Goal: Browse casually: Explore the website without a specific task or goal

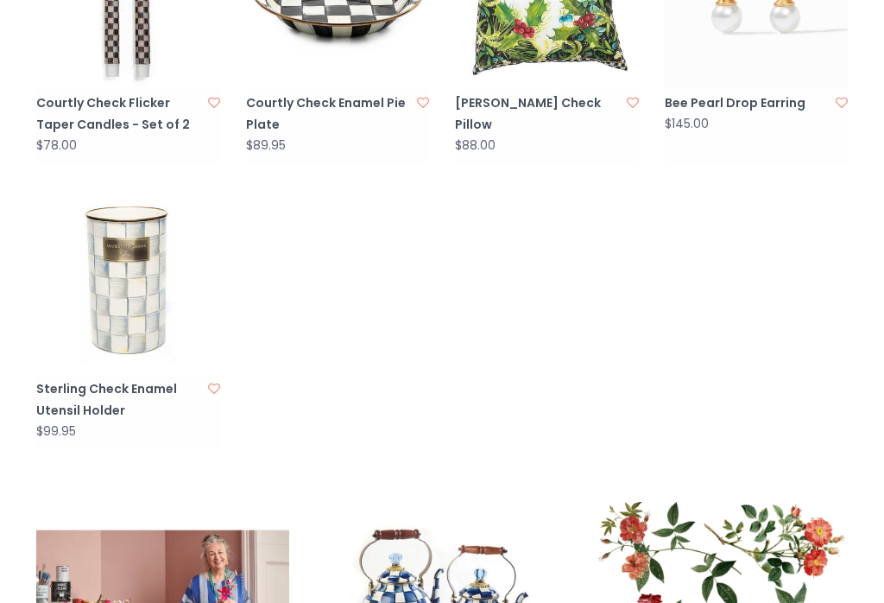
scroll to position [1038, 0]
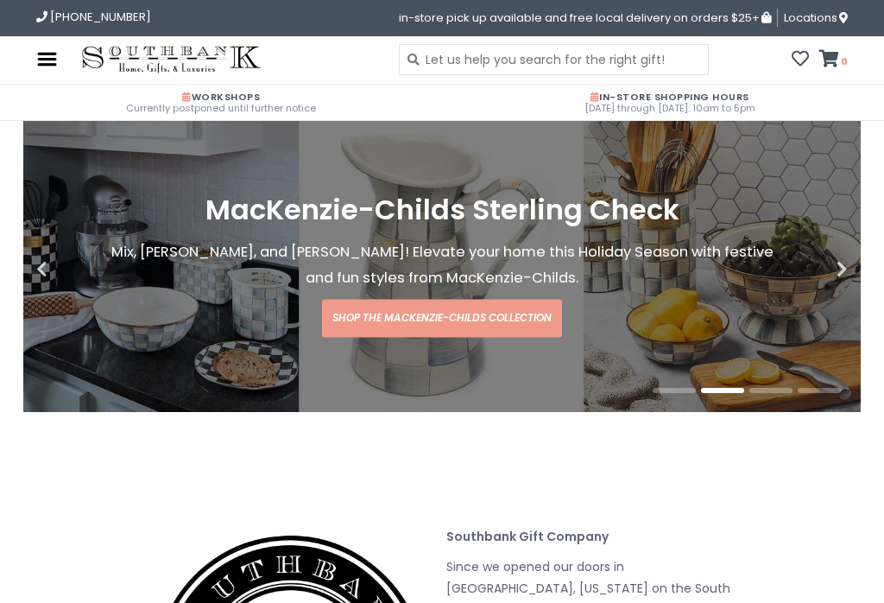
click at [52, 60] on img at bounding box center [47, 59] width 22 height 22
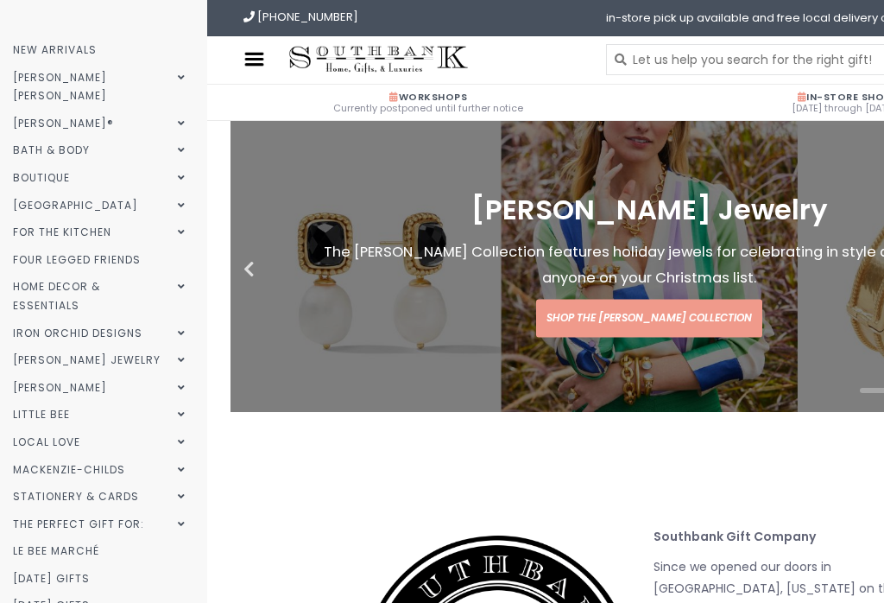
click at [54, 110] on link "[PERSON_NAME]®" at bounding box center [101, 124] width 203 height 28
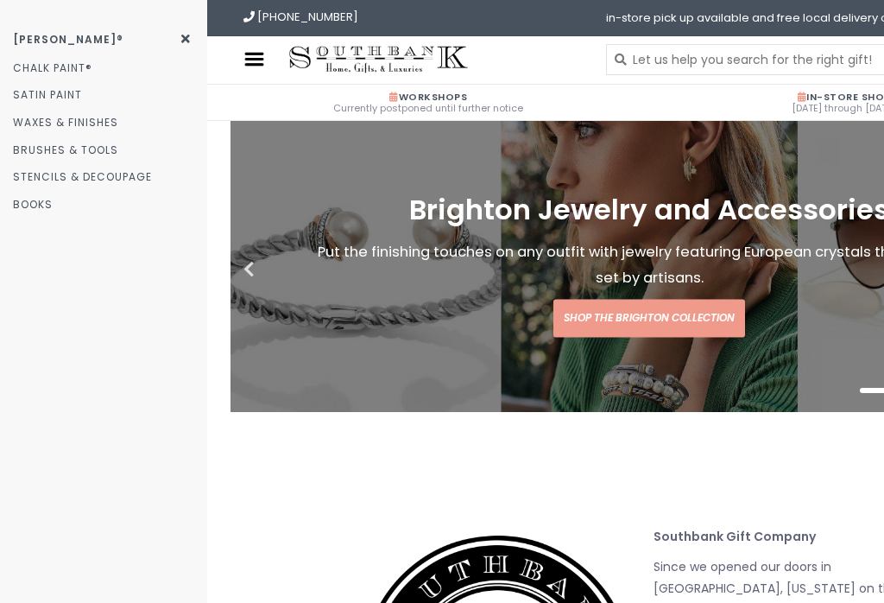
click at [188, 45] on link "[PERSON_NAME]®" at bounding box center [103, 40] width 207 height 28
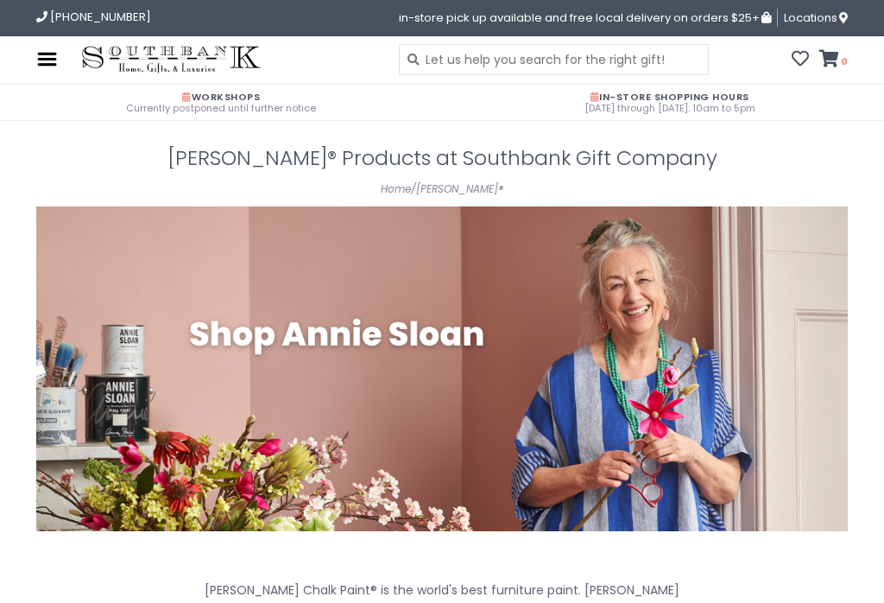
click at [54, 54] on img at bounding box center [47, 59] width 22 height 22
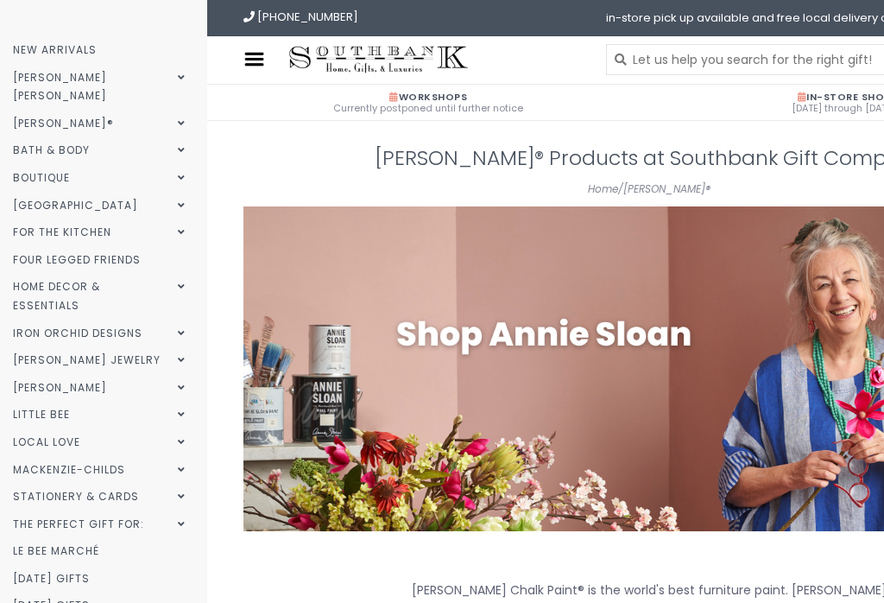
click at [32, 273] on link "Home Decor & Essentials" at bounding box center [101, 296] width 203 height 46
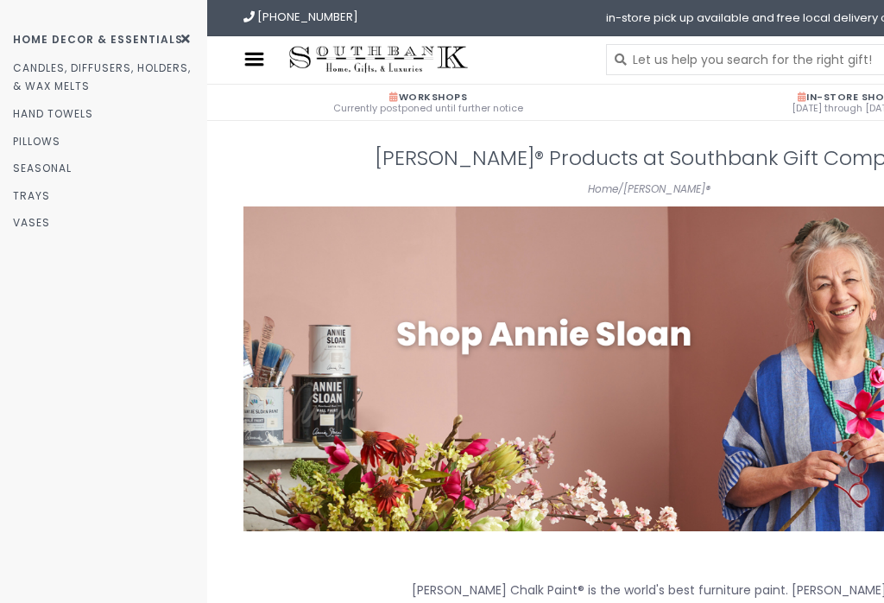
click at [37, 135] on link "Pillows" at bounding box center [103, 142] width 207 height 28
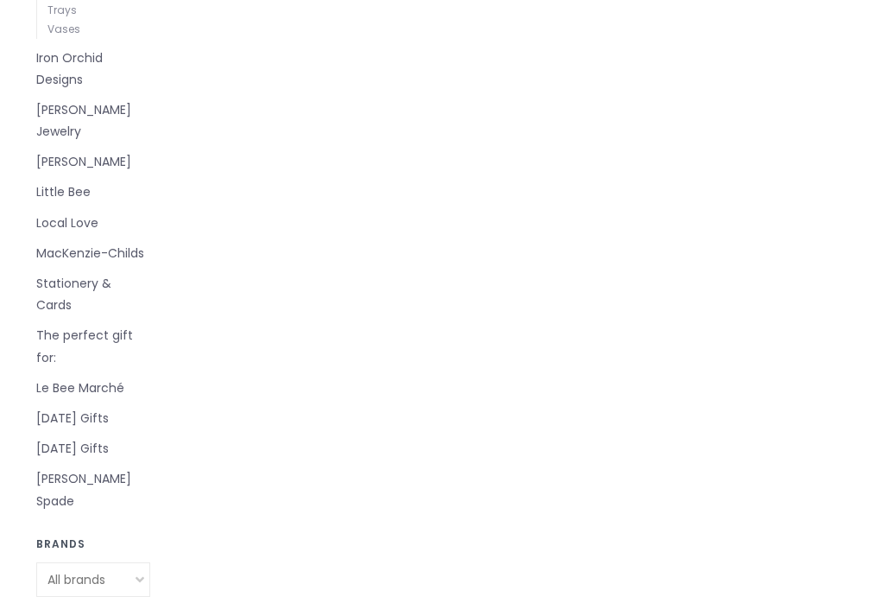
scroll to position [653, 0]
click at [67, 467] on link "[PERSON_NAME] Spade" at bounding box center [93, 488] width 114 height 43
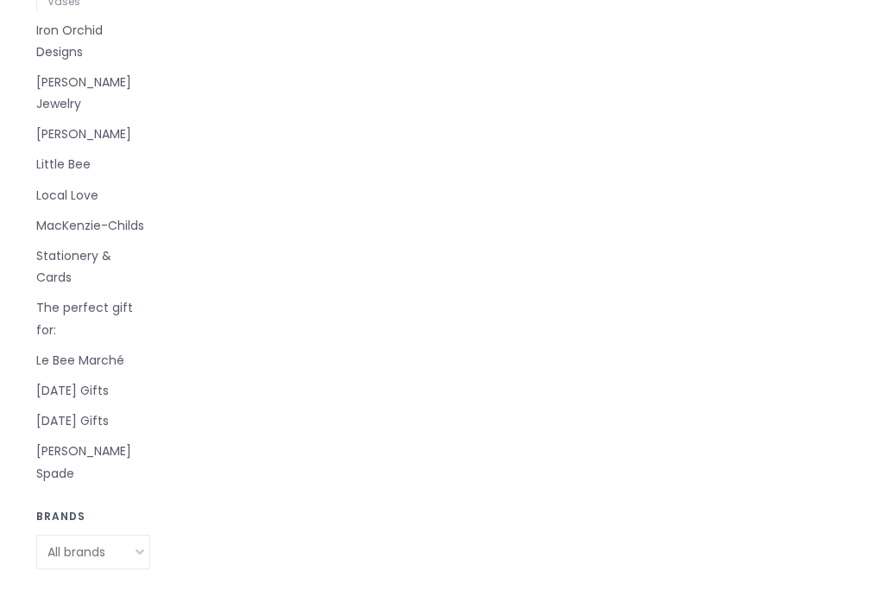
click at [67, 350] on link "Le Bee Marché" at bounding box center [93, 361] width 114 height 22
click at [68, 245] on link "Stationery & Cards" at bounding box center [93, 266] width 114 height 43
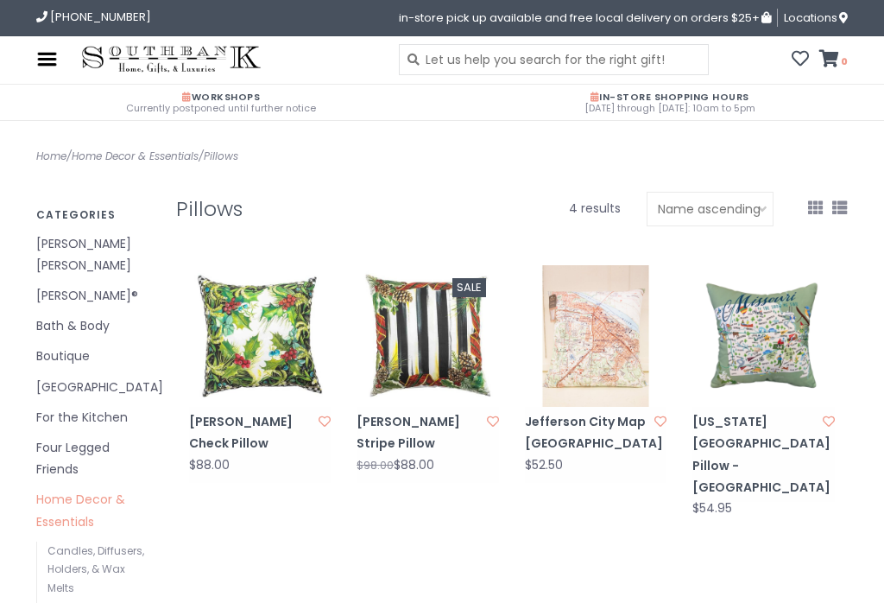
click at [56, 345] on link "Boutique" at bounding box center [93, 356] width 114 height 22
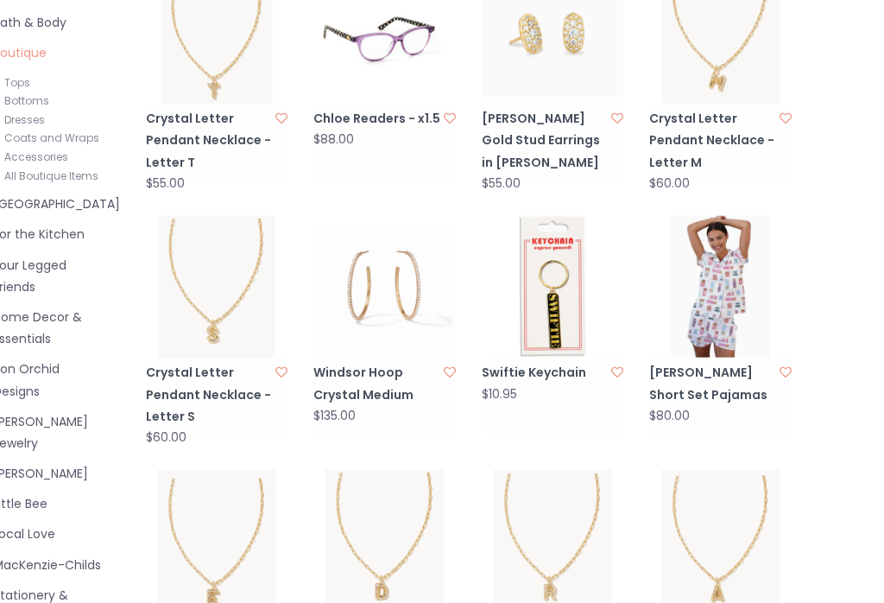
scroll to position [306, 0]
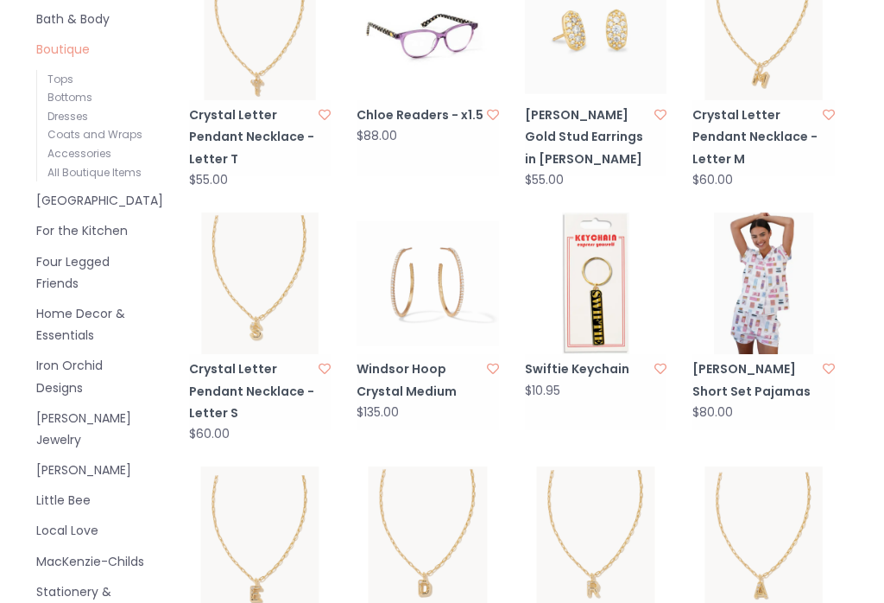
click at [749, 281] on img at bounding box center [763, 283] width 142 height 142
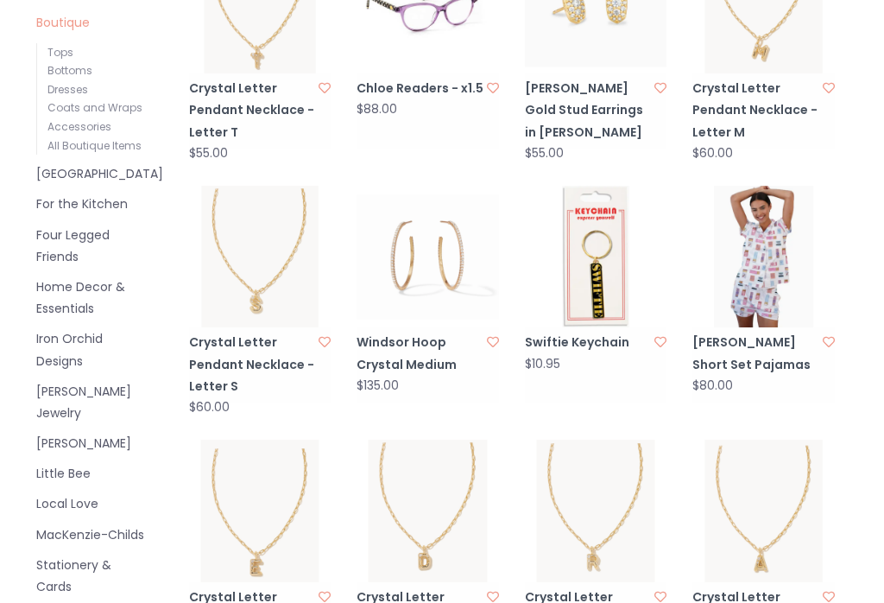
click at [756, 262] on img at bounding box center [763, 257] width 142 height 142
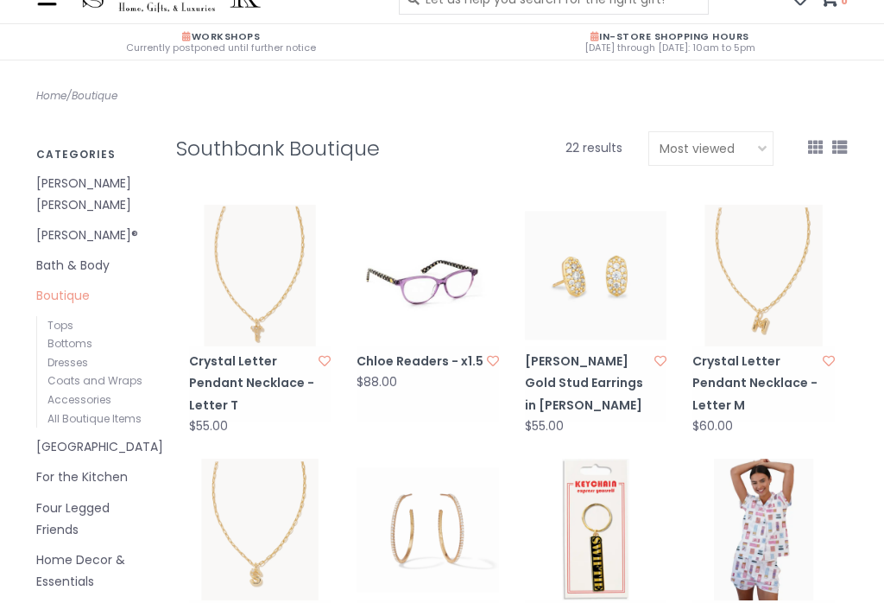
scroll to position [0, 0]
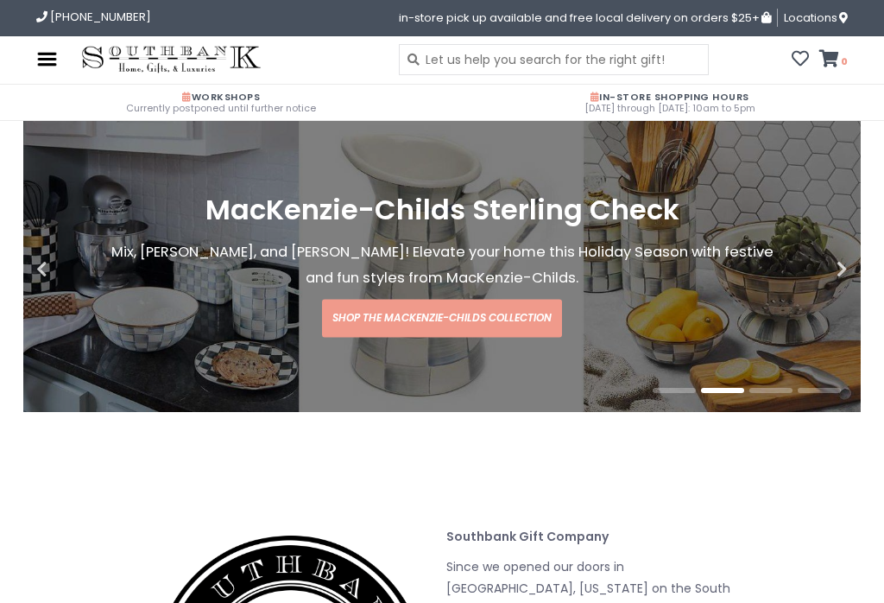
scroll to position [60, 0]
